Goal: Information Seeking & Learning: Learn about a topic

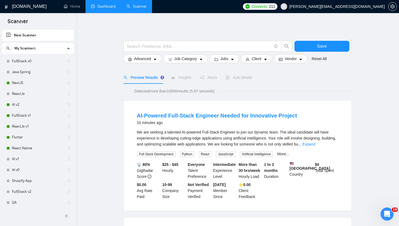
click at [105, 4] on link "Dashboard" at bounding box center [103, 6] width 25 height 5
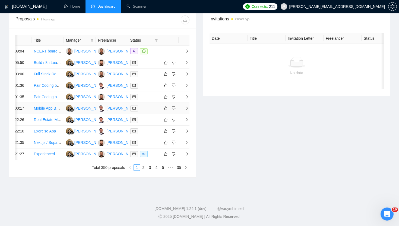
scroll to position [235, 0]
click at [190, 177] on div "Date Title Manager Freelancer Status [DATE] 09:04 NCERT board on the Extra Mark…" at bounding box center [102, 103] width 187 height 149
click at [188, 156] on icon "right" at bounding box center [187, 154] width 4 height 4
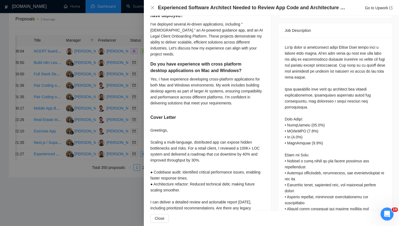
scroll to position [0, 0]
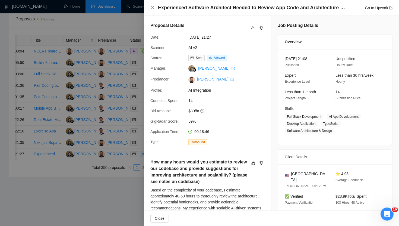
click at [151, 5] on div "Experienced Software Architect Needed to Review App Code and Architecture for S…" at bounding box center [271, 7] width 242 height 7
click at [153, 7] on icon "close" at bounding box center [152, 7] width 4 height 4
